Goal: Transaction & Acquisition: Register for event/course

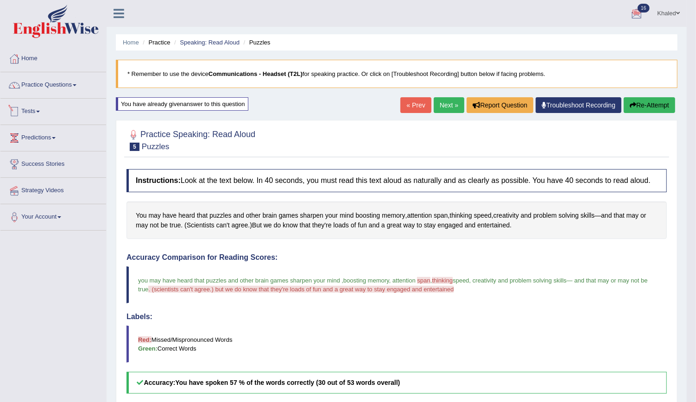
click at [37, 110] on link "Tests" at bounding box center [53, 110] width 106 height 23
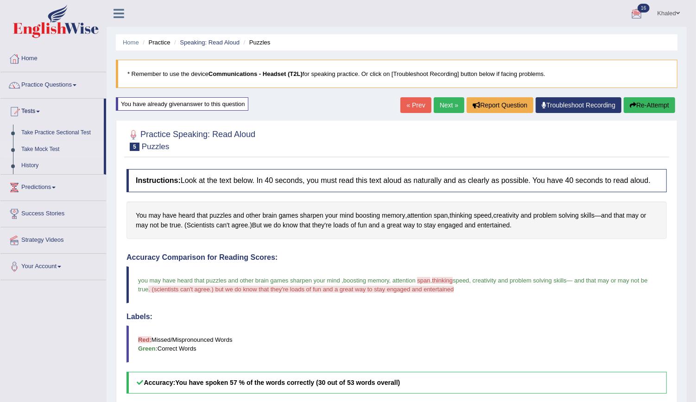
click at [44, 148] on link "Take Mock Test" at bounding box center [60, 149] width 87 height 17
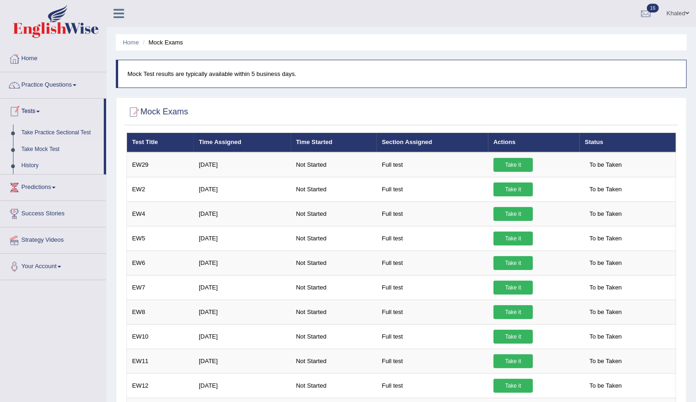
click at [31, 160] on link "History" at bounding box center [60, 165] width 87 height 17
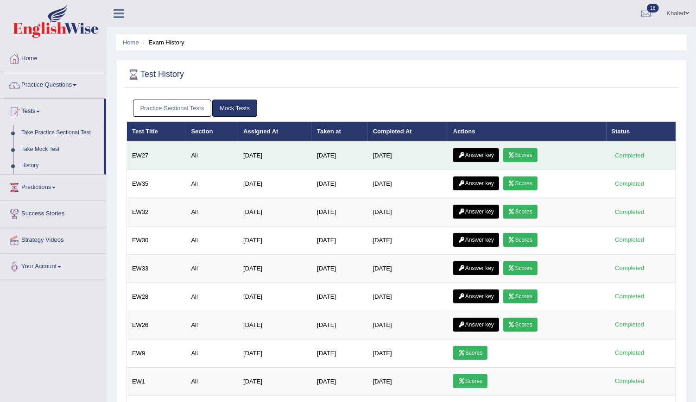
click at [416, 162] on td "[DATE]" at bounding box center [408, 155] width 80 height 29
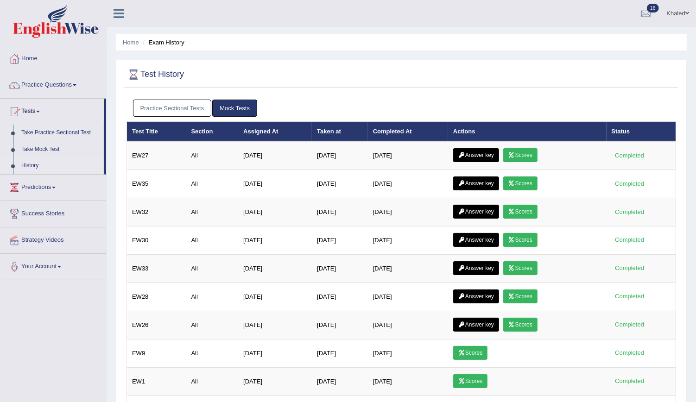
scroll to position [84, 0]
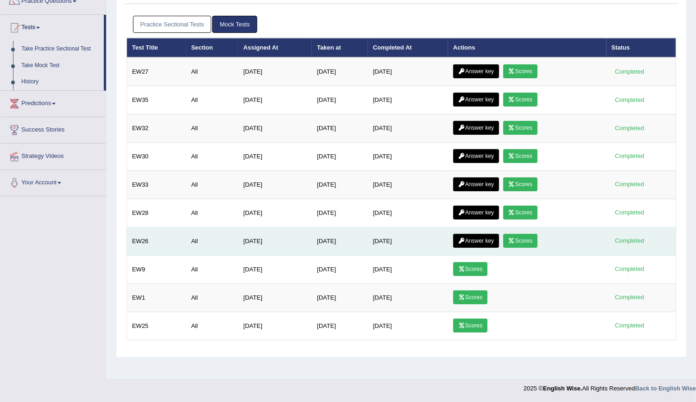
click at [532, 237] on link "Scores" at bounding box center [520, 241] width 34 height 14
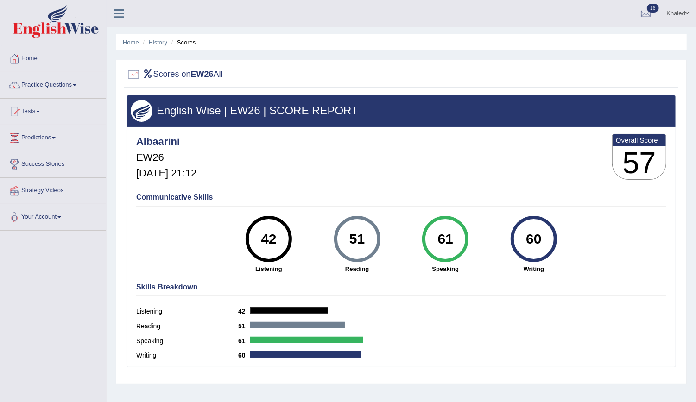
click at [154, 38] on ul "Home History Scores" at bounding box center [401, 42] width 571 height 16
click at [155, 44] on link "History" at bounding box center [158, 42] width 19 height 7
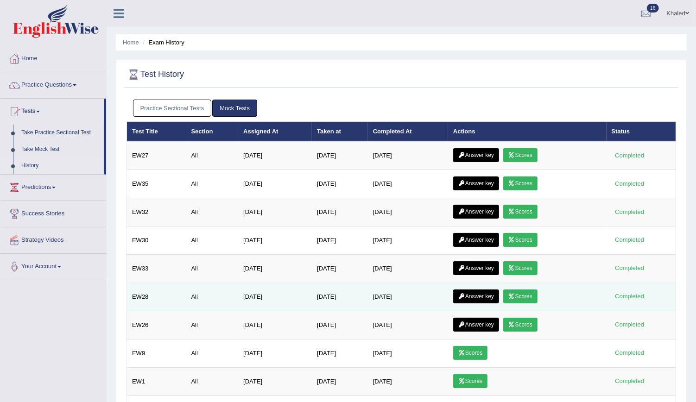
click at [517, 296] on link "Scores" at bounding box center [520, 297] width 34 height 14
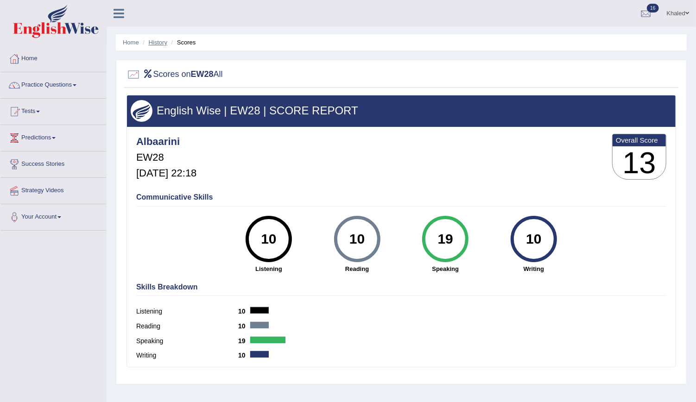
click at [160, 44] on link "History" at bounding box center [158, 42] width 19 height 7
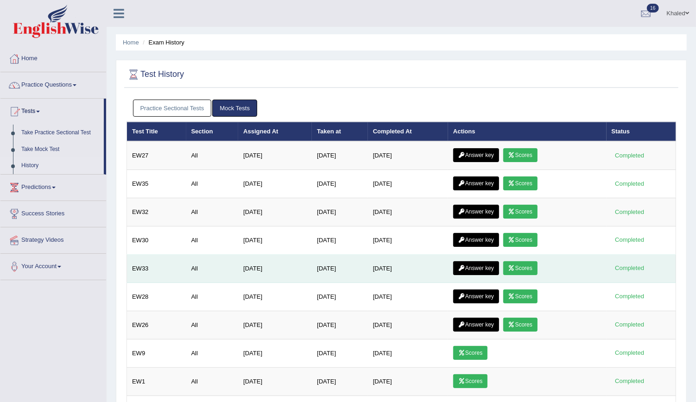
click at [521, 266] on link "Scores" at bounding box center [520, 268] width 34 height 14
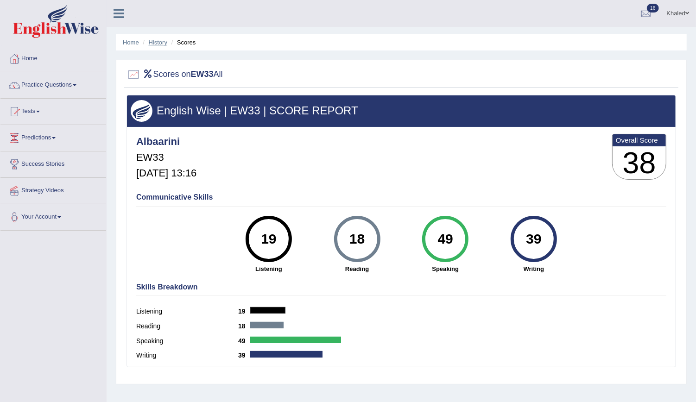
click at [161, 44] on link "History" at bounding box center [158, 42] width 19 height 7
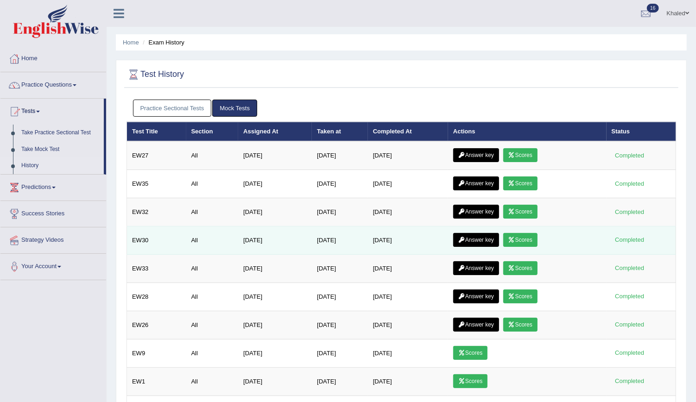
click at [516, 237] on link "Scores" at bounding box center [520, 240] width 34 height 14
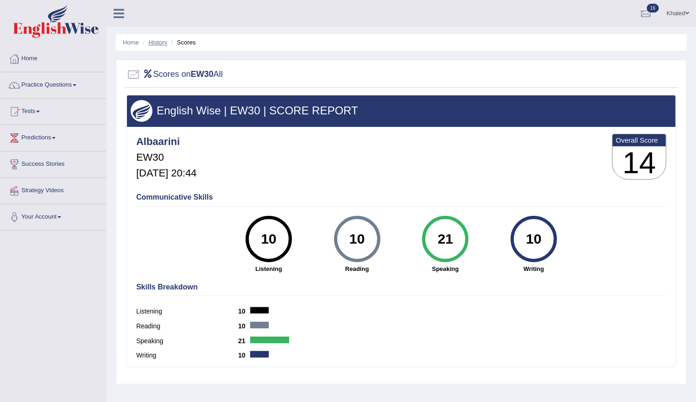
click at [162, 44] on link "History" at bounding box center [158, 42] width 19 height 7
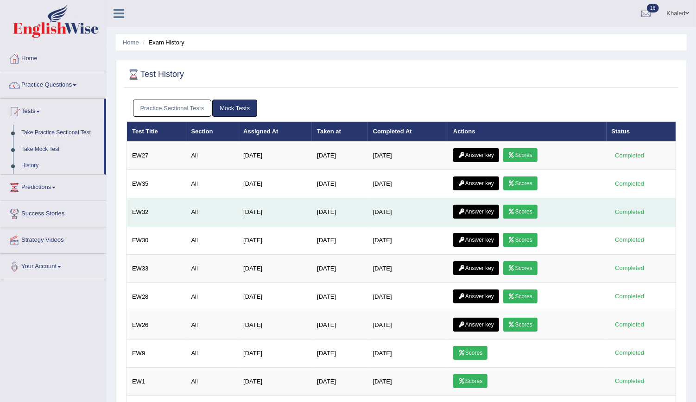
click at [525, 205] on link "Scores" at bounding box center [520, 212] width 34 height 14
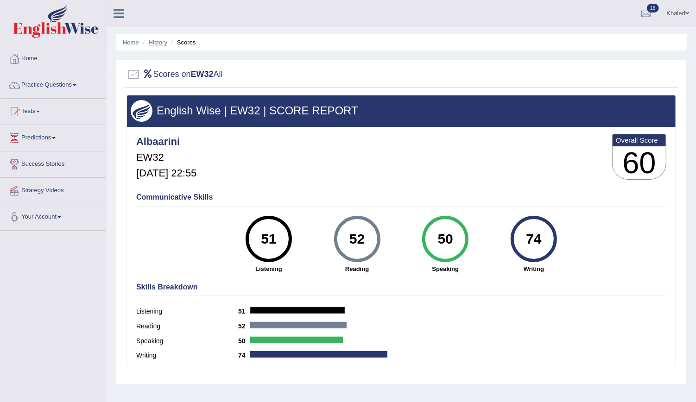
click at [159, 41] on link "History" at bounding box center [158, 42] width 19 height 7
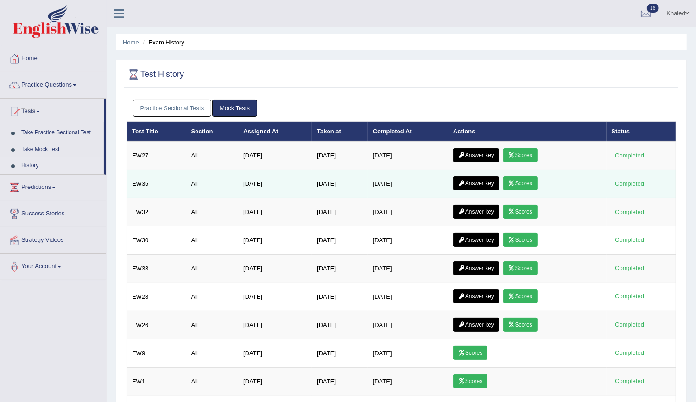
click at [521, 182] on link "Scores" at bounding box center [520, 183] width 34 height 14
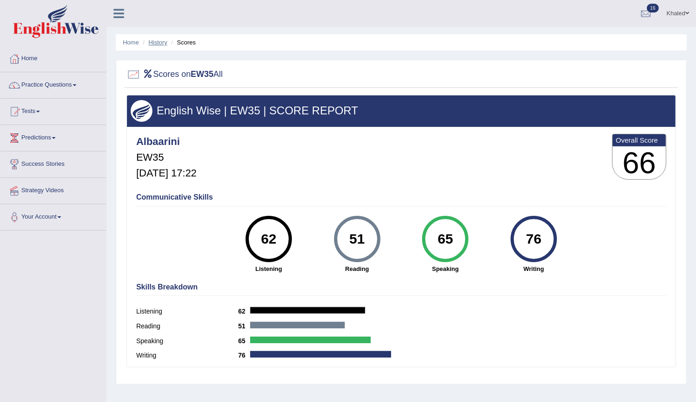
click at [160, 40] on link "History" at bounding box center [158, 42] width 19 height 7
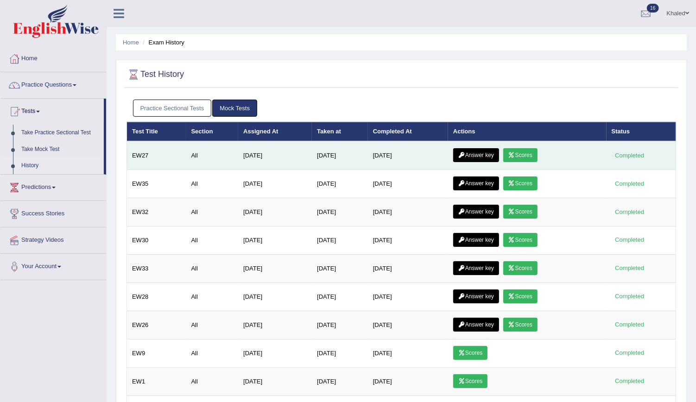
click at [516, 151] on link "Scores" at bounding box center [520, 155] width 34 height 14
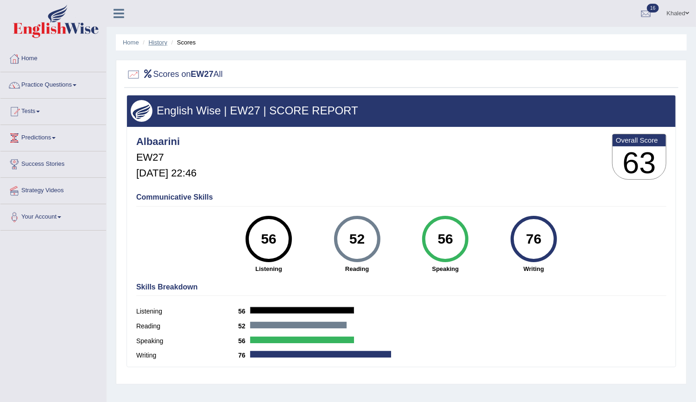
click at [161, 43] on link "History" at bounding box center [158, 42] width 19 height 7
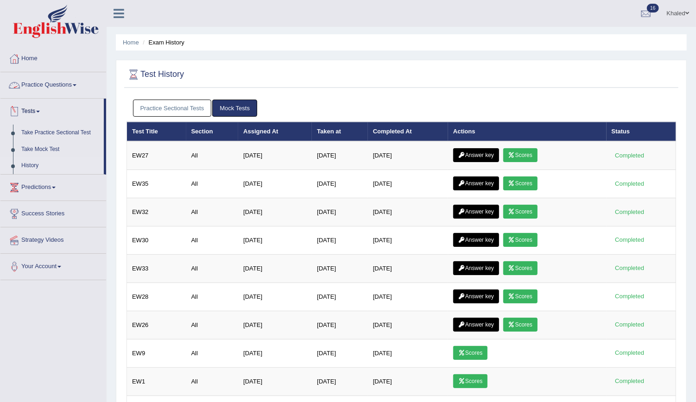
click at [35, 165] on link "History" at bounding box center [60, 165] width 87 height 17
click at [45, 151] on link "Take Mock Test" at bounding box center [60, 149] width 87 height 17
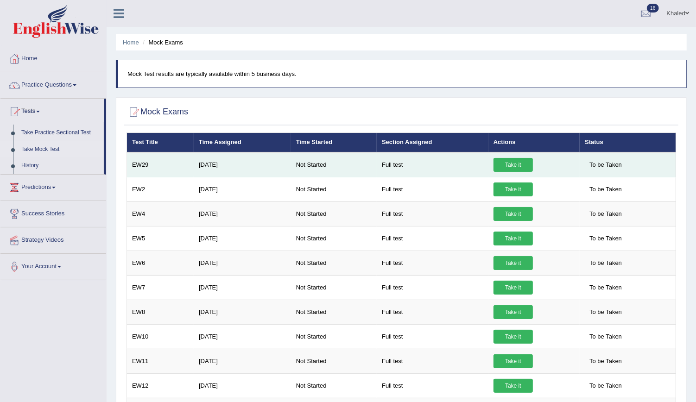
click at [509, 166] on link "Take it" at bounding box center [512, 165] width 39 height 14
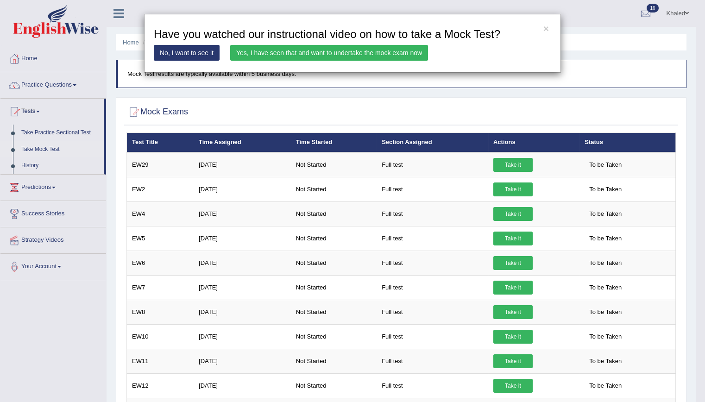
click at [356, 55] on link "Yes, I have seen that and want to undertake the mock exam now" at bounding box center [329, 53] width 198 height 16
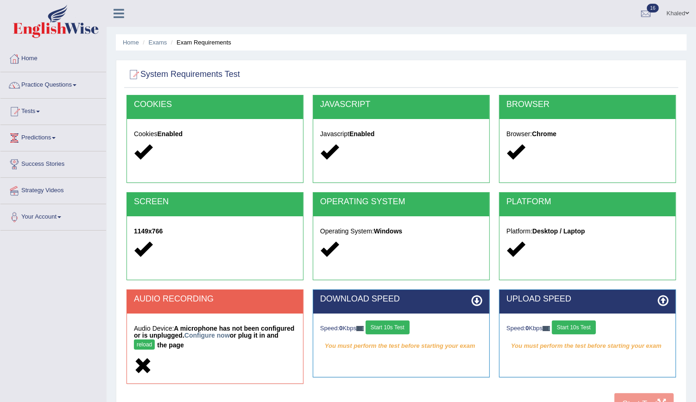
click at [356, 55] on div "Home Exams Exam Requirements System Requirements Test COOKIES Cookies Enabled J…" at bounding box center [401, 231] width 589 height 463
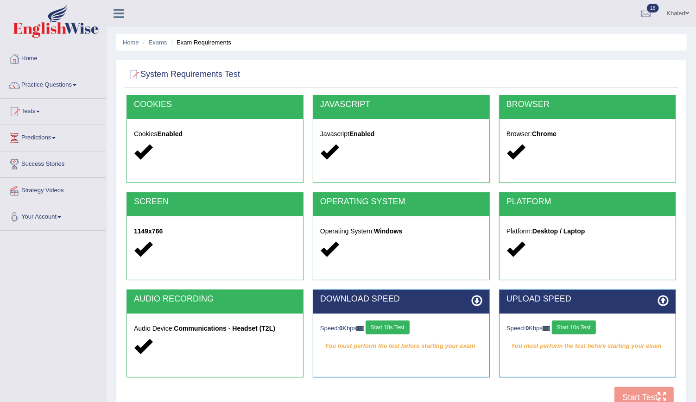
scroll to position [84, 0]
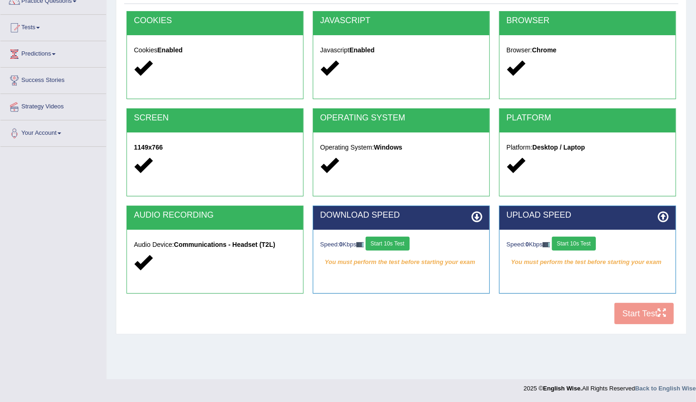
click at [394, 245] on button "Start 10s Test" at bounding box center [387, 244] width 44 height 14
click at [572, 239] on button "Start 10s Test" at bounding box center [574, 244] width 44 height 14
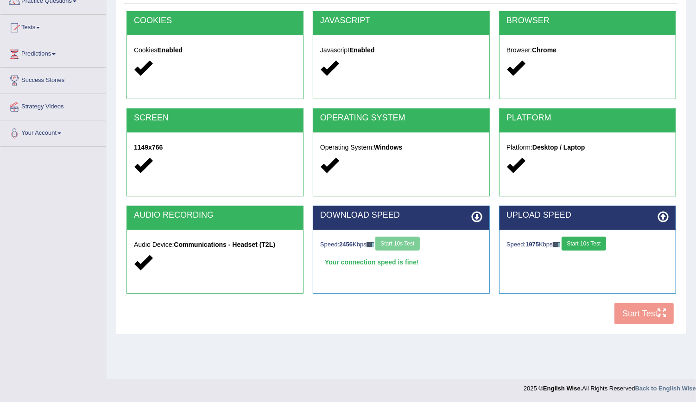
click at [591, 244] on button "Start 10s Test" at bounding box center [583, 244] width 44 height 14
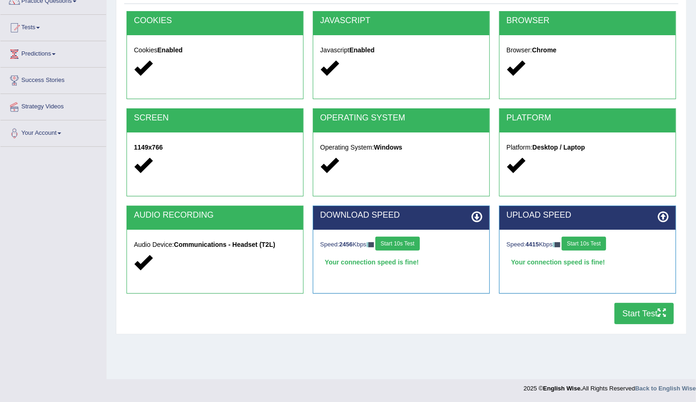
click at [632, 311] on button "Start Test" at bounding box center [643, 313] width 59 height 21
